Goal: Find specific page/section: Find specific page/section

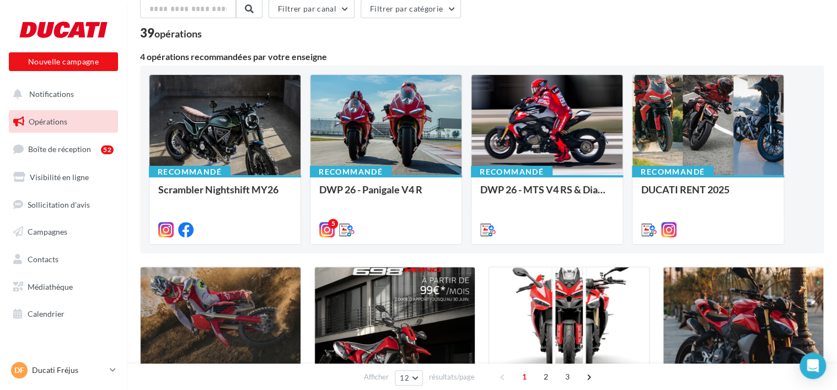
scroll to position [110, 0]
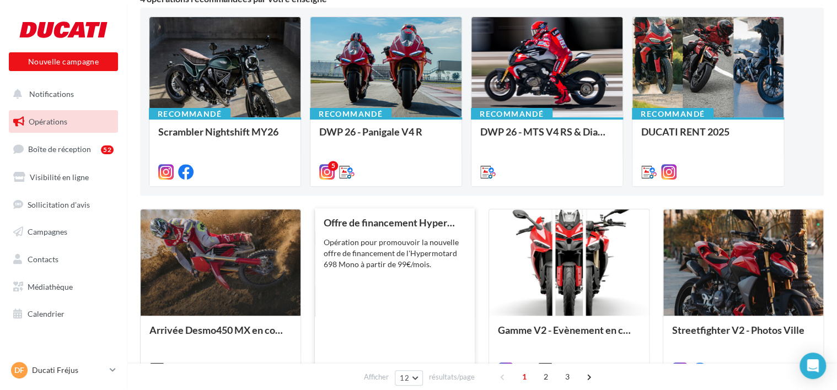
click at [409, 280] on div "Offre de financement Hypermotard 698 Mono Opération pour promouvoir la nouvelle…" at bounding box center [395, 296] width 142 height 158
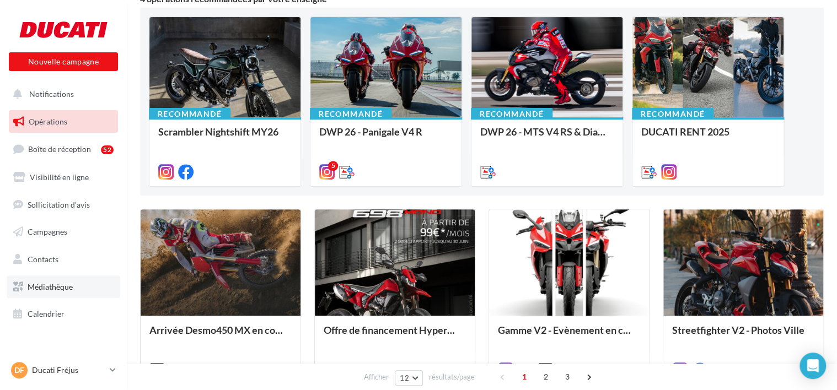
click at [71, 283] on span "Médiathèque" at bounding box center [50, 286] width 45 height 9
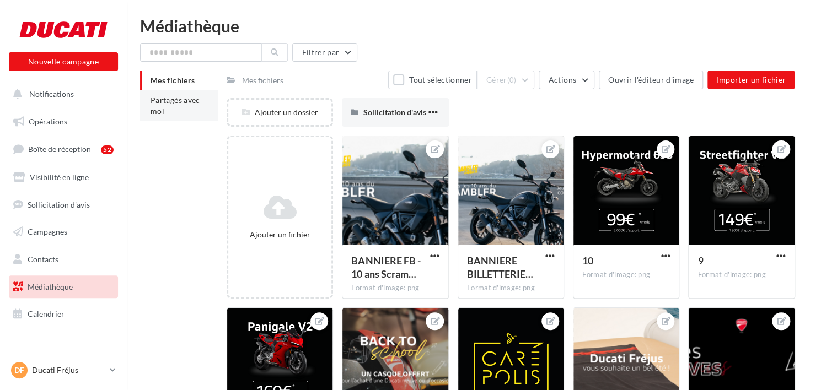
click at [200, 99] on span "Partagés avec moi" at bounding box center [176, 105] width 50 height 20
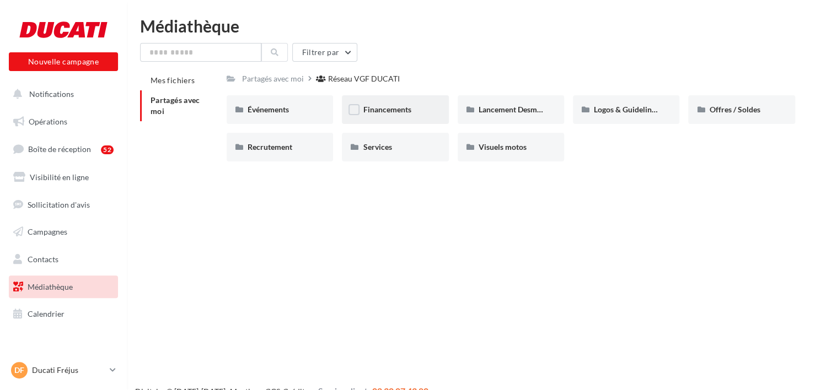
click at [428, 106] on div "Financements" at bounding box center [395, 109] width 106 height 29
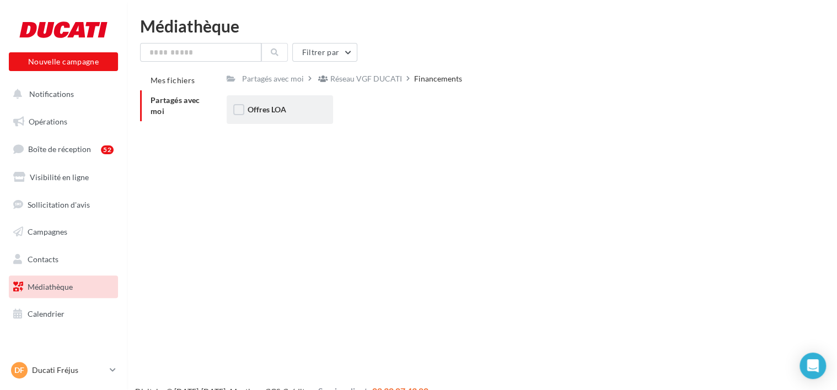
click at [320, 102] on div "Offres LOA" at bounding box center [280, 109] width 106 height 29
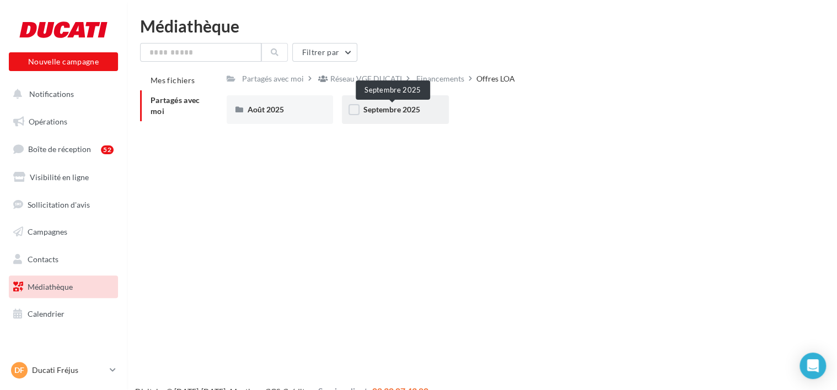
click at [386, 114] on span "Septembre 2025" at bounding box center [391, 109] width 57 height 9
click at [377, 118] on div "Story" at bounding box center [395, 109] width 106 height 29
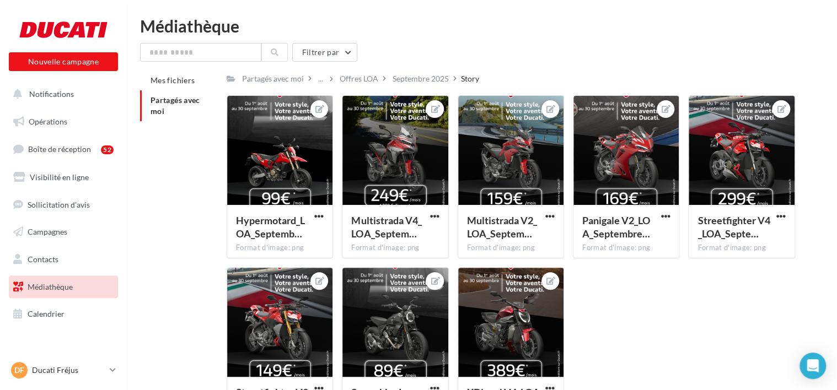
click at [602, 320] on div "Hypermotard_LOA_Septemb… Format d'image: png Hypermotard_LOA_Septembre 2025 Mul…" at bounding box center [515, 267] width 577 height 344
click at [371, 81] on div "Offres LOA" at bounding box center [359, 78] width 39 height 11
